Goal: Transaction & Acquisition: Purchase product/service

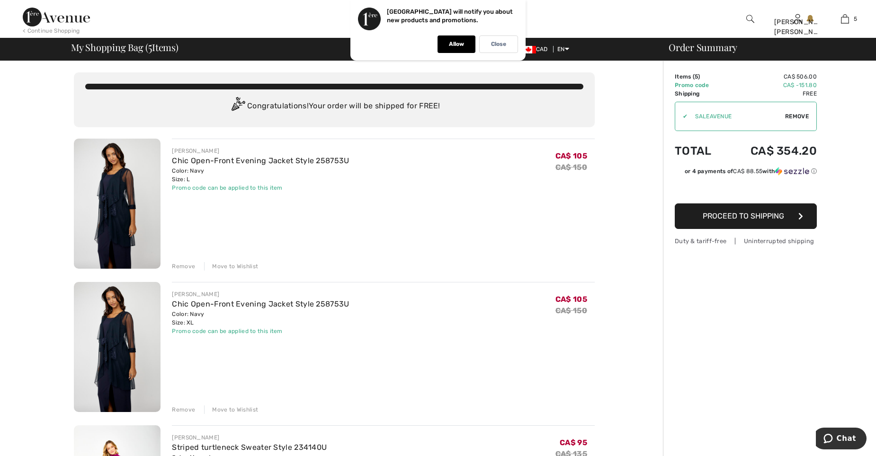
click at [185, 266] on div "Remove" at bounding box center [183, 266] width 23 height 9
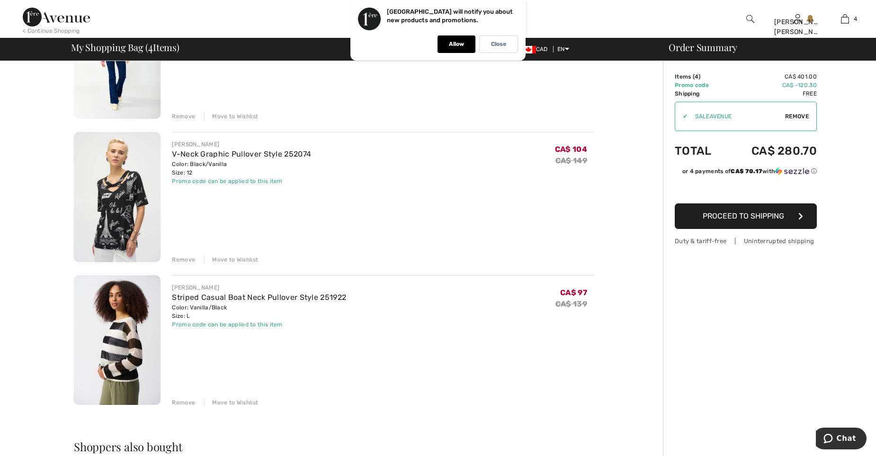
scroll to position [284, 0]
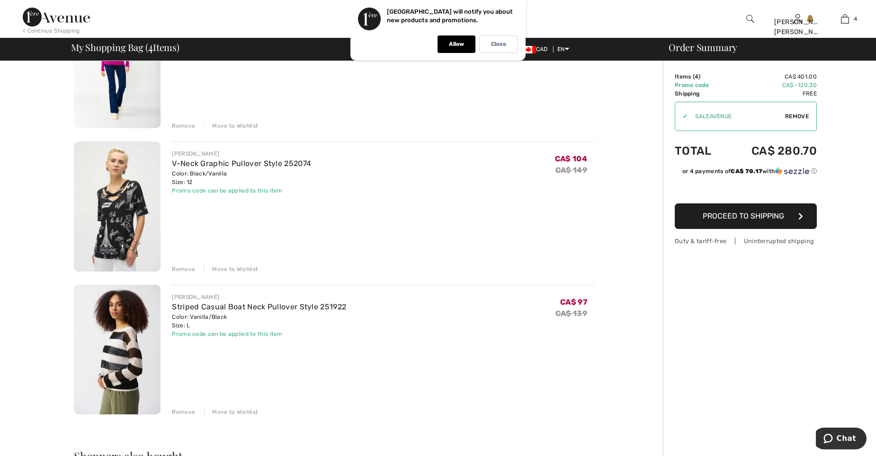
click at [185, 269] on div "Remove" at bounding box center [183, 269] width 23 height 9
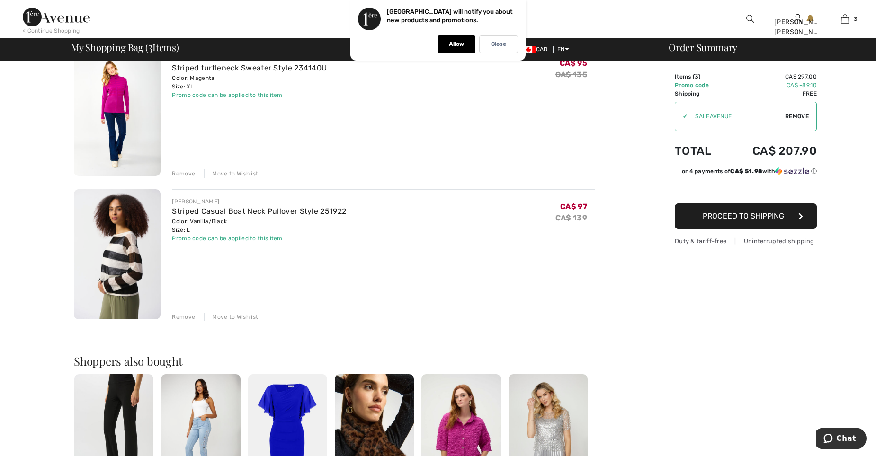
scroll to position [237, 0]
click at [203, 215] on link "Striped Casual Boat Neck Pullover Style 251922" at bounding box center [259, 210] width 174 height 9
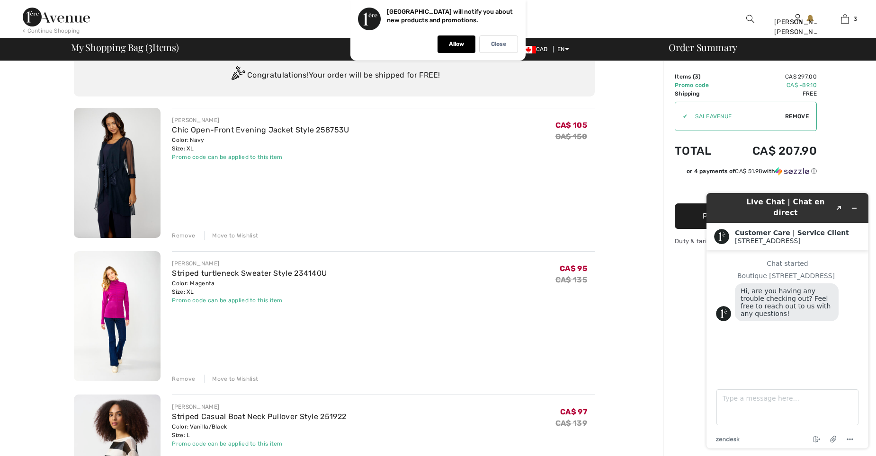
scroll to position [95, 0]
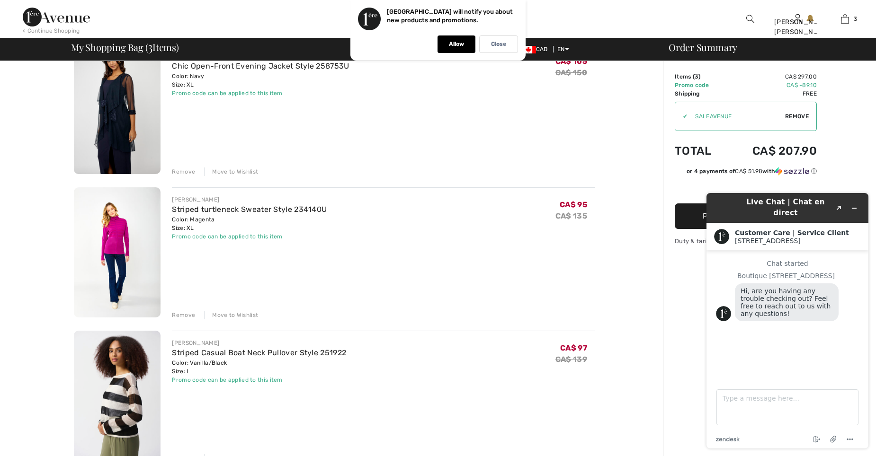
click at [487, 260] on div "FRANK LYMAN Striped turtleneck Sweater Style 234140U Color: Magenta Size: XL Fi…" at bounding box center [383, 253] width 423 height 132
click at [856, 205] on icon "Minimize widget" at bounding box center [854, 208] width 7 height 7
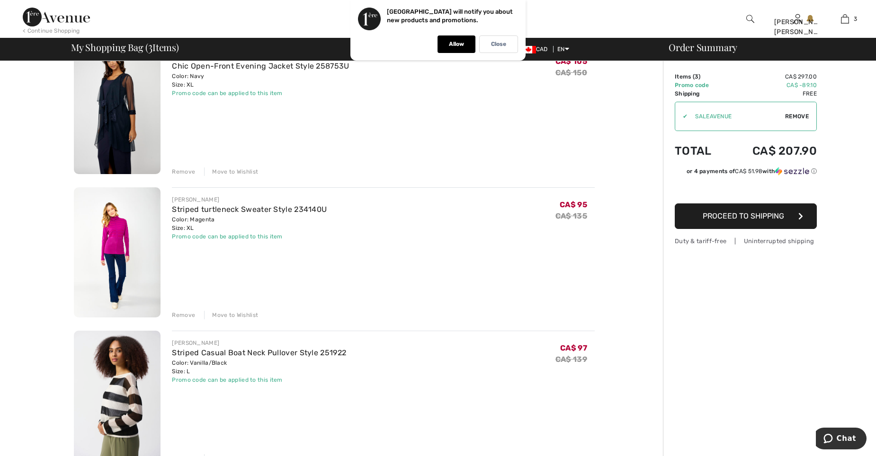
click at [751, 218] on span "Proceed to Shipping" at bounding box center [742, 216] width 81 height 9
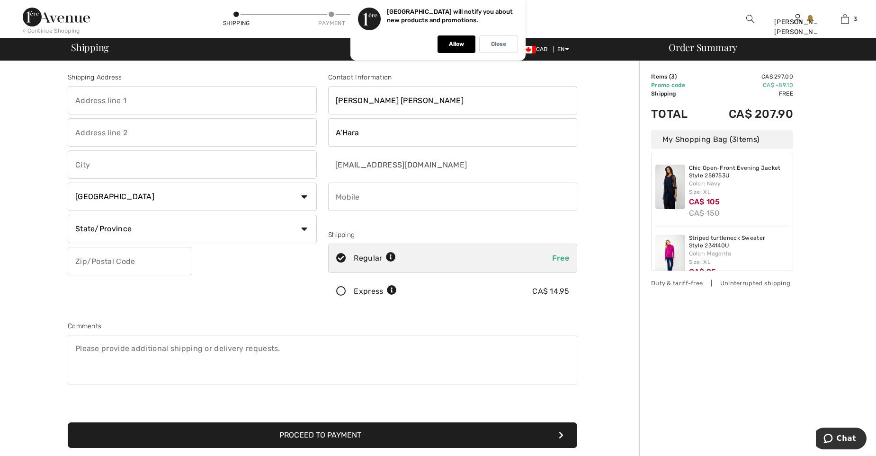
click at [177, 103] on input "text" at bounding box center [192, 100] width 249 height 28
type input "[STREET_ADDRESS]"
type input "Victoria"
select select "BC"
type input "V8L4S1"
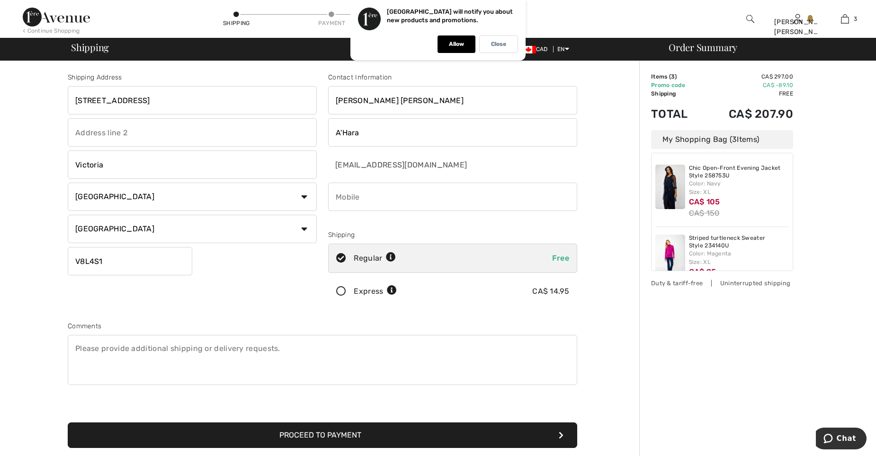
type input "2508893373"
click at [427, 436] on button "Proceed to Payment" at bounding box center [322, 436] width 509 height 26
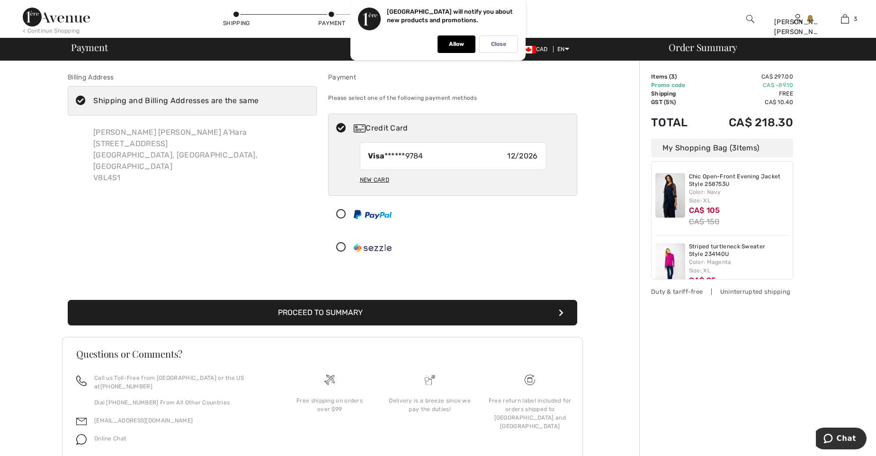
click at [388, 315] on button "Proceed to Summary" at bounding box center [322, 313] width 509 height 26
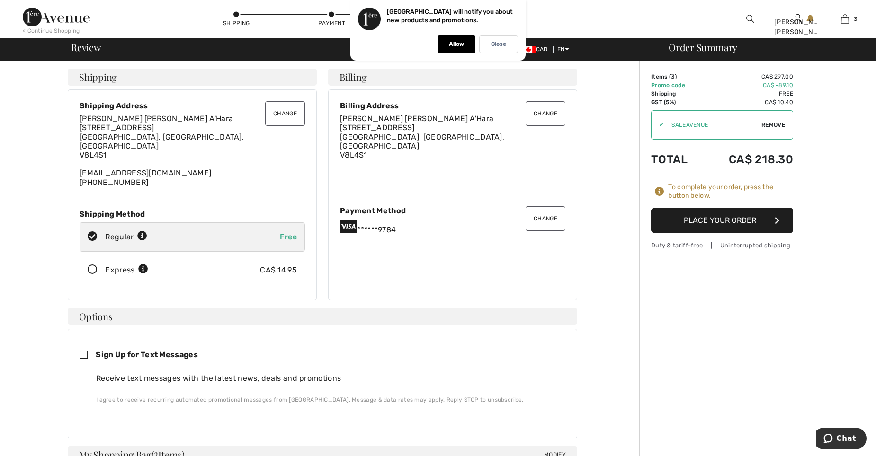
click at [756, 225] on button "Place Your Order" at bounding box center [722, 221] width 142 height 26
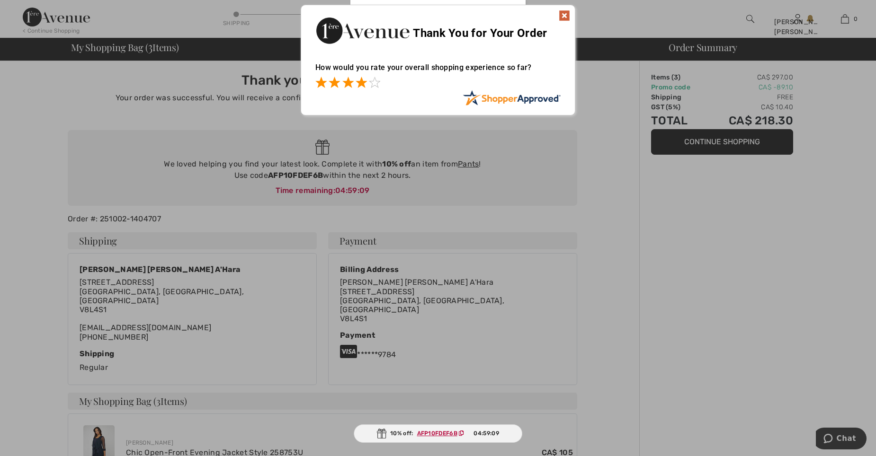
click at [362, 86] on span at bounding box center [360, 82] width 11 height 11
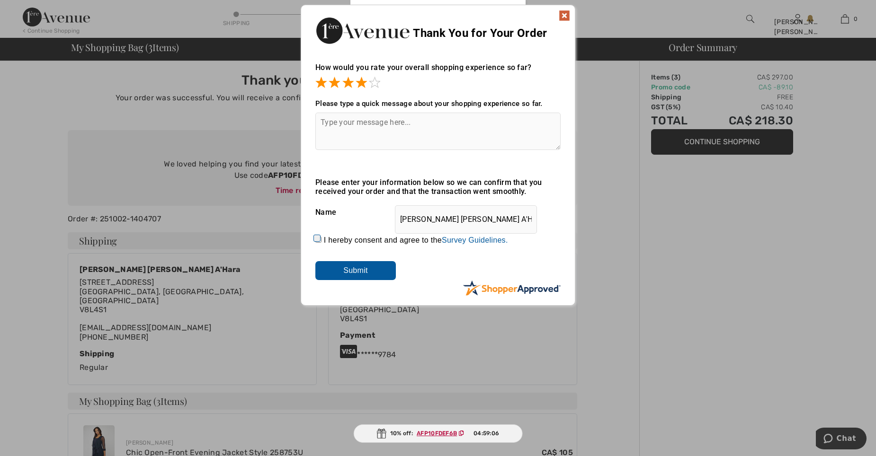
click at [319, 240] on input "I hereby consent and agree to the By submitting a review, you grant permission …" at bounding box center [318, 240] width 6 height 6
checkbox input "true"
click at [359, 277] on input "Submit" at bounding box center [355, 270] width 80 height 19
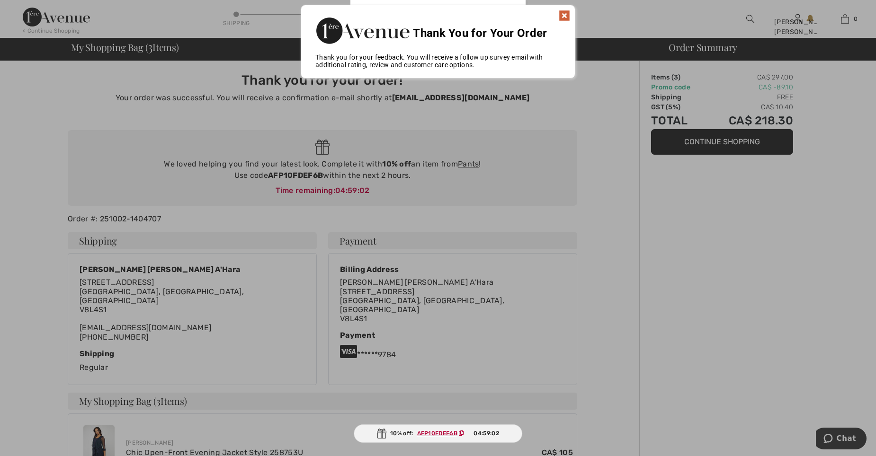
click at [563, 15] on img at bounding box center [564, 15] width 11 height 11
